Goal: Check status: Check status

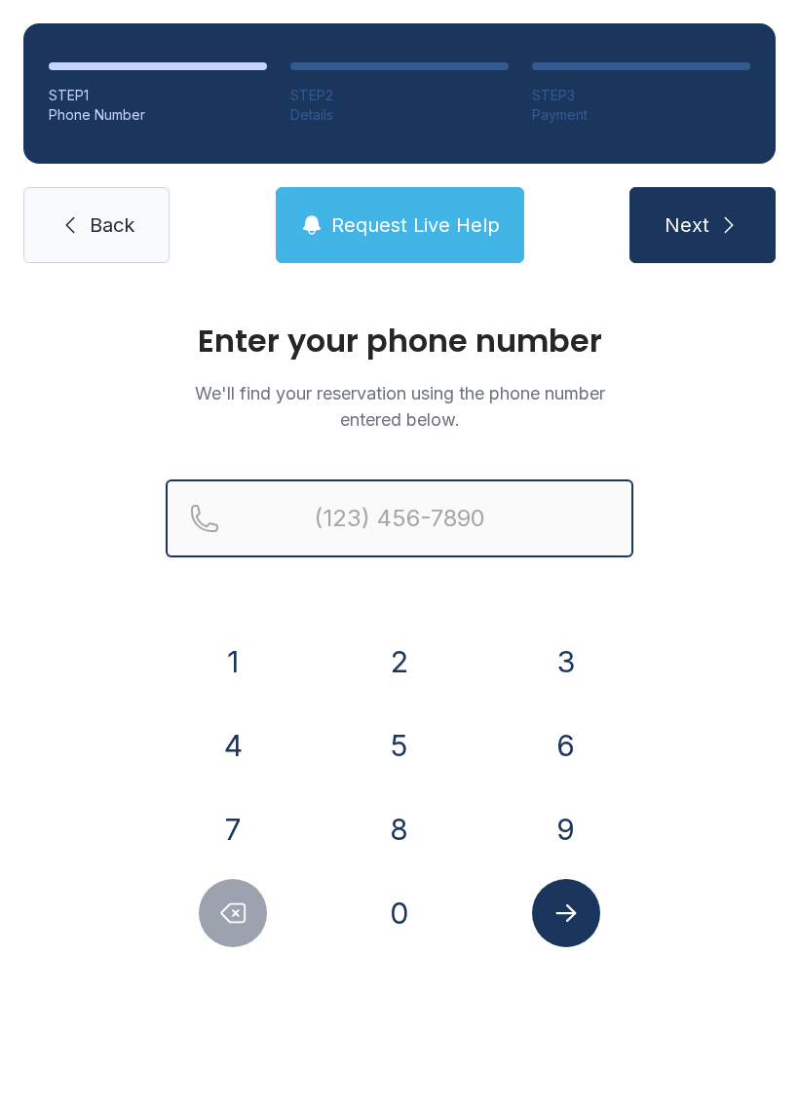
click at [383, 549] on input "Reservation phone number" at bounding box center [400, 519] width 468 height 78
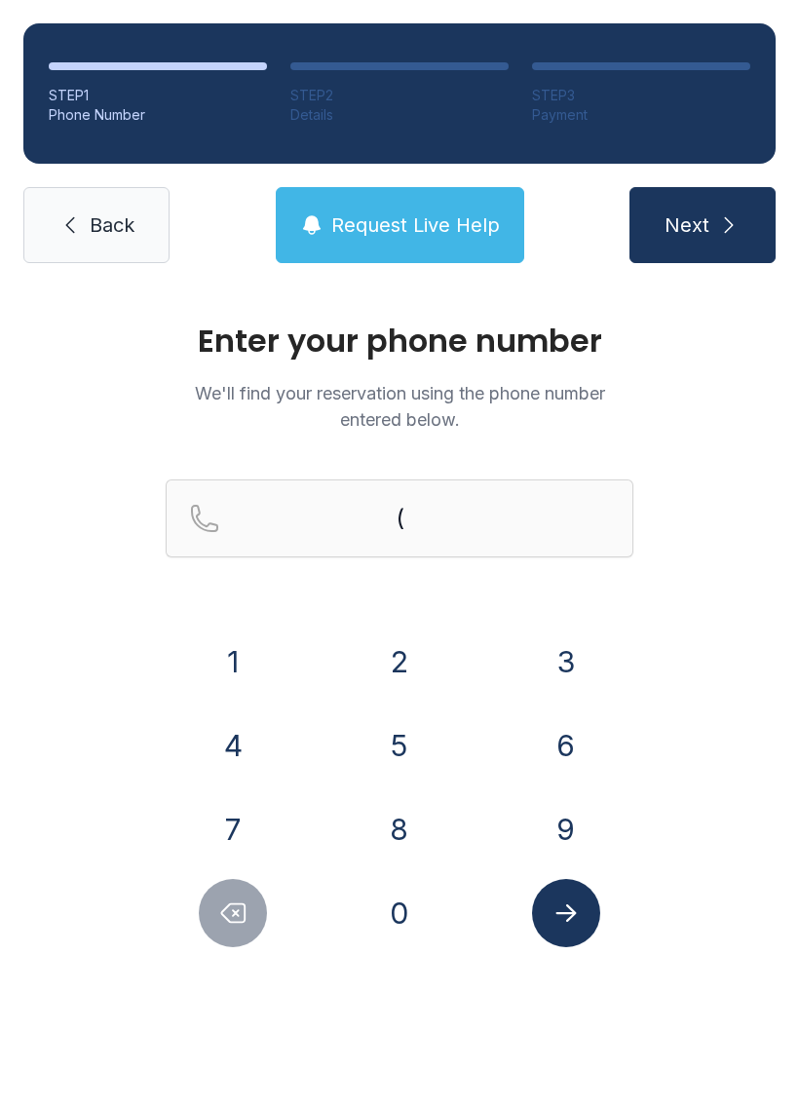
click at [254, 746] on button "4" at bounding box center [233, 745] width 68 height 68
click at [253, 745] on button "4" at bounding box center [233, 745] width 68 height 68
click at [584, 670] on button "3" at bounding box center [566, 662] width 68 height 68
click at [408, 749] on button "5" at bounding box center [399, 745] width 68 height 68
click at [581, 656] on button "3" at bounding box center [566, 662] width 68 height 68
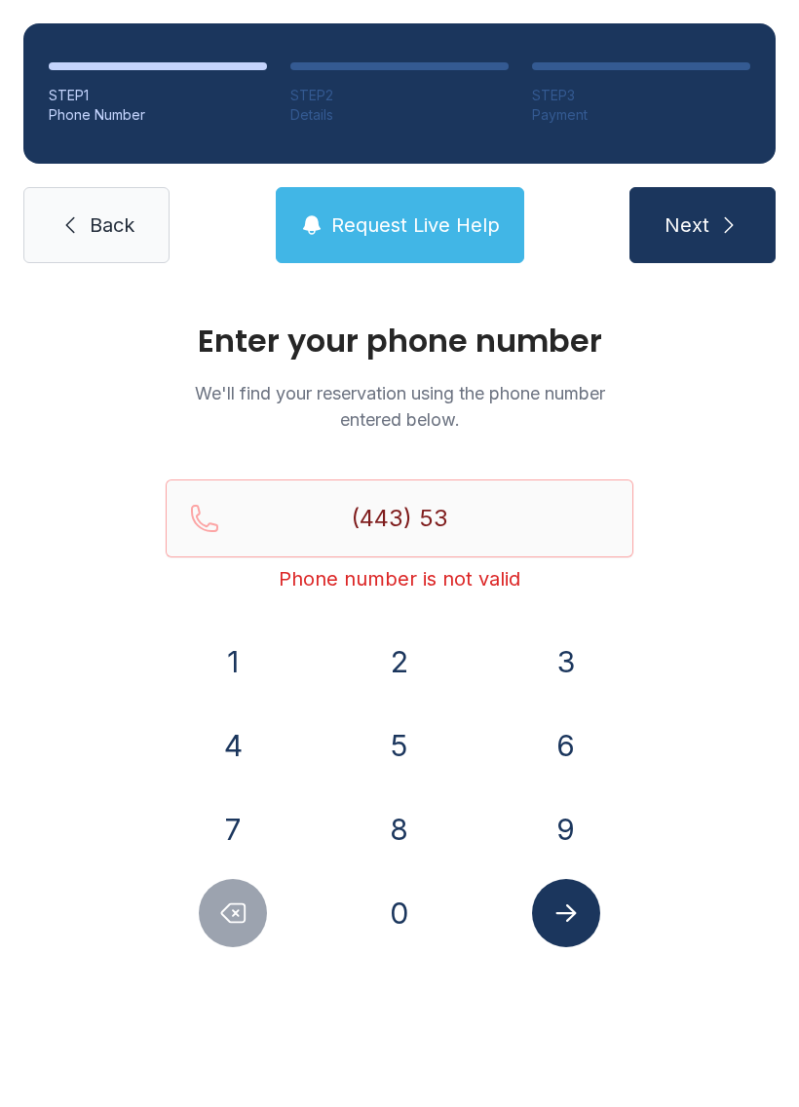
click at [420, 732] on button "5" at bounding box center [399, 745] width 68 height 68
click at [231, 827] on button "7" at bounding box center [233, 829] width 68 height 68
click at [230, 827] on button "7" at bounding box center [233, 829] width 68 height 68
click at [430, 912] on button "0" at bounding box center [399, 913] width 68 height 68
click at [603, 648] on div "3" at bounding box center [565, 662] width 135 height 68
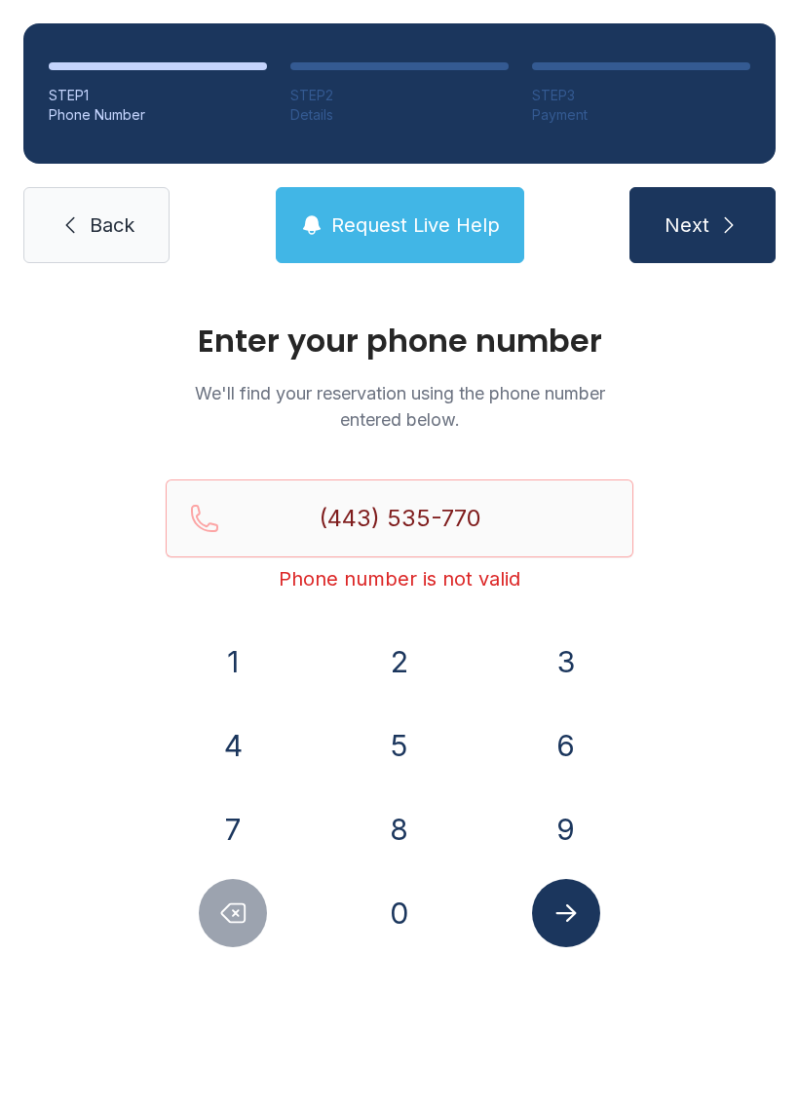
click at [576, 945] on button "Submit lookup form" at bounding box center [566, 913] width 68 height 68
click at [574, 656] on button "3" at bounding box center [566, 662] width 68 height 68
type input "[PHONE_NUMBER]"
click at [574, 918] on icon "Submit lookup form" at bounding box center [566, 913] width 29 height 29
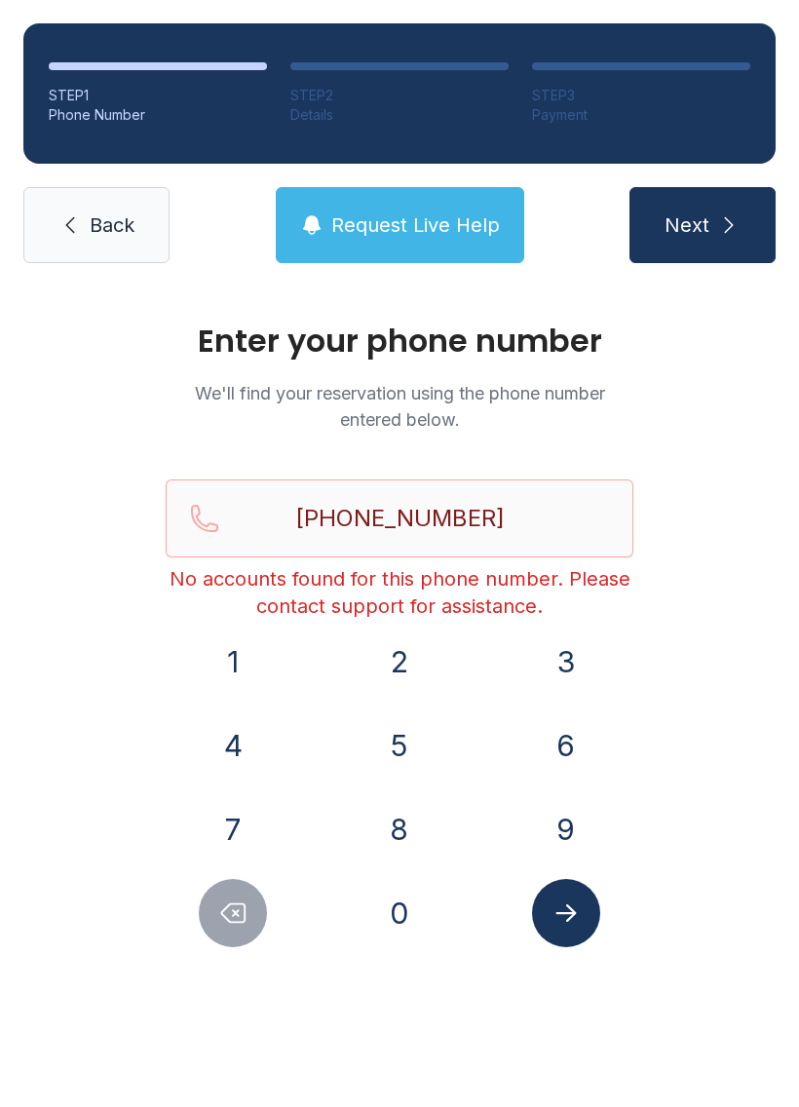
click at [569, 914] on icon "Submit lookup form" at bounding box center [566, 913] width 20 height 18
click at [712, 228] on button "Next" at bounding box center [703, 225] width 146 height 76
click at [718, 201] on button "Next" at bounding box center [703, 225] width 146 height 76
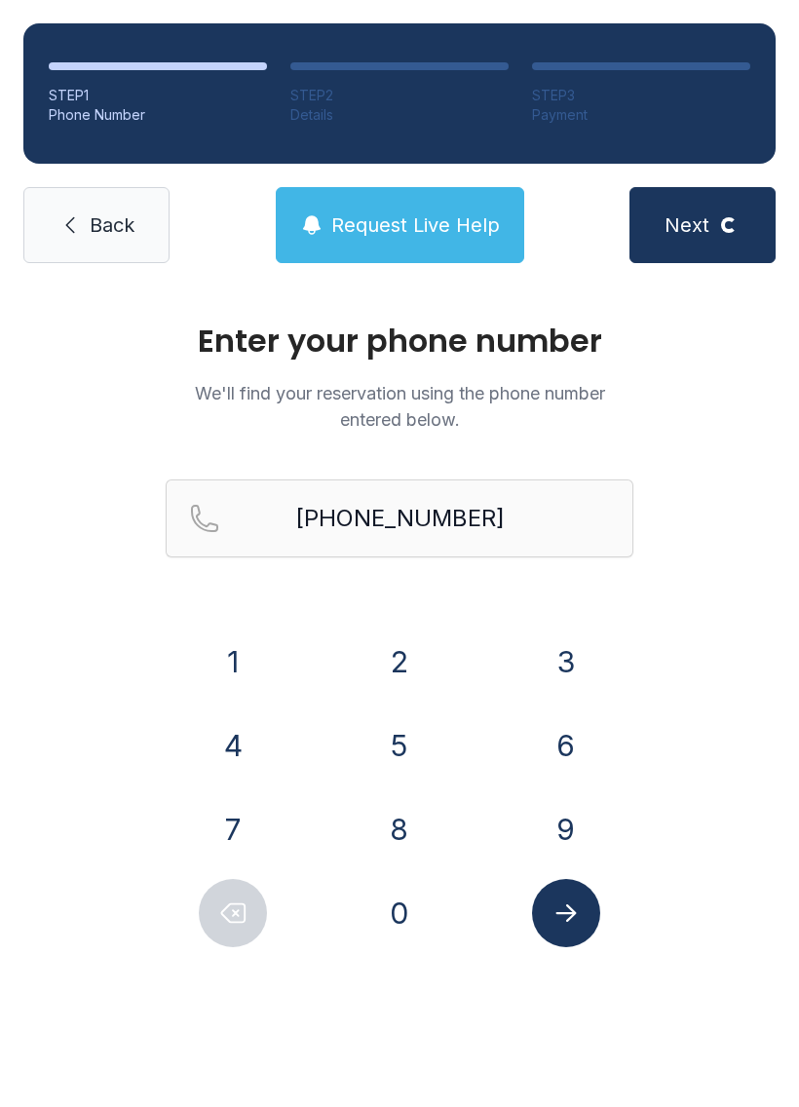
click at [442, 234] on span "Request Live Help" at bounding box center [415, 225] width 169 height 27
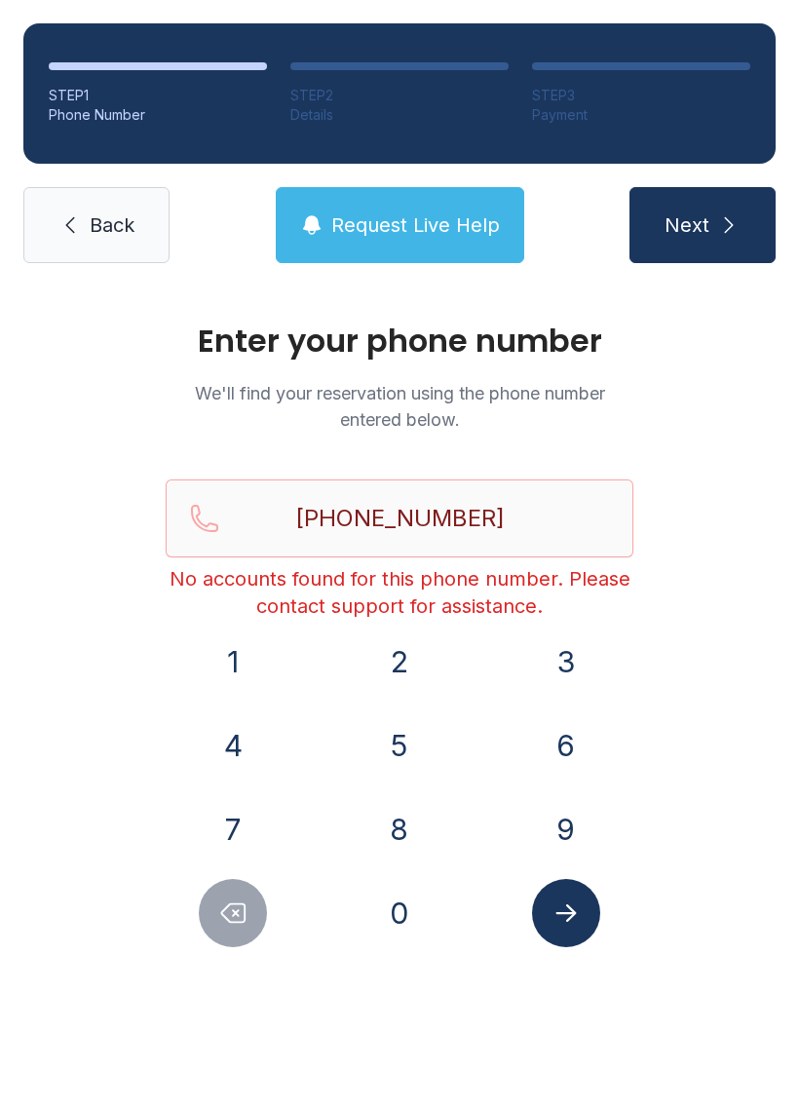
click at [446, 209] on button "Request Live Help" at bounding box center [400, 225] width 249 height 76
click at [420, 215] on span "Request Live Help" at bounding box center [415, 225] width 169 height 27
